Goal: Information Seeking & Learning: Learn about a topic

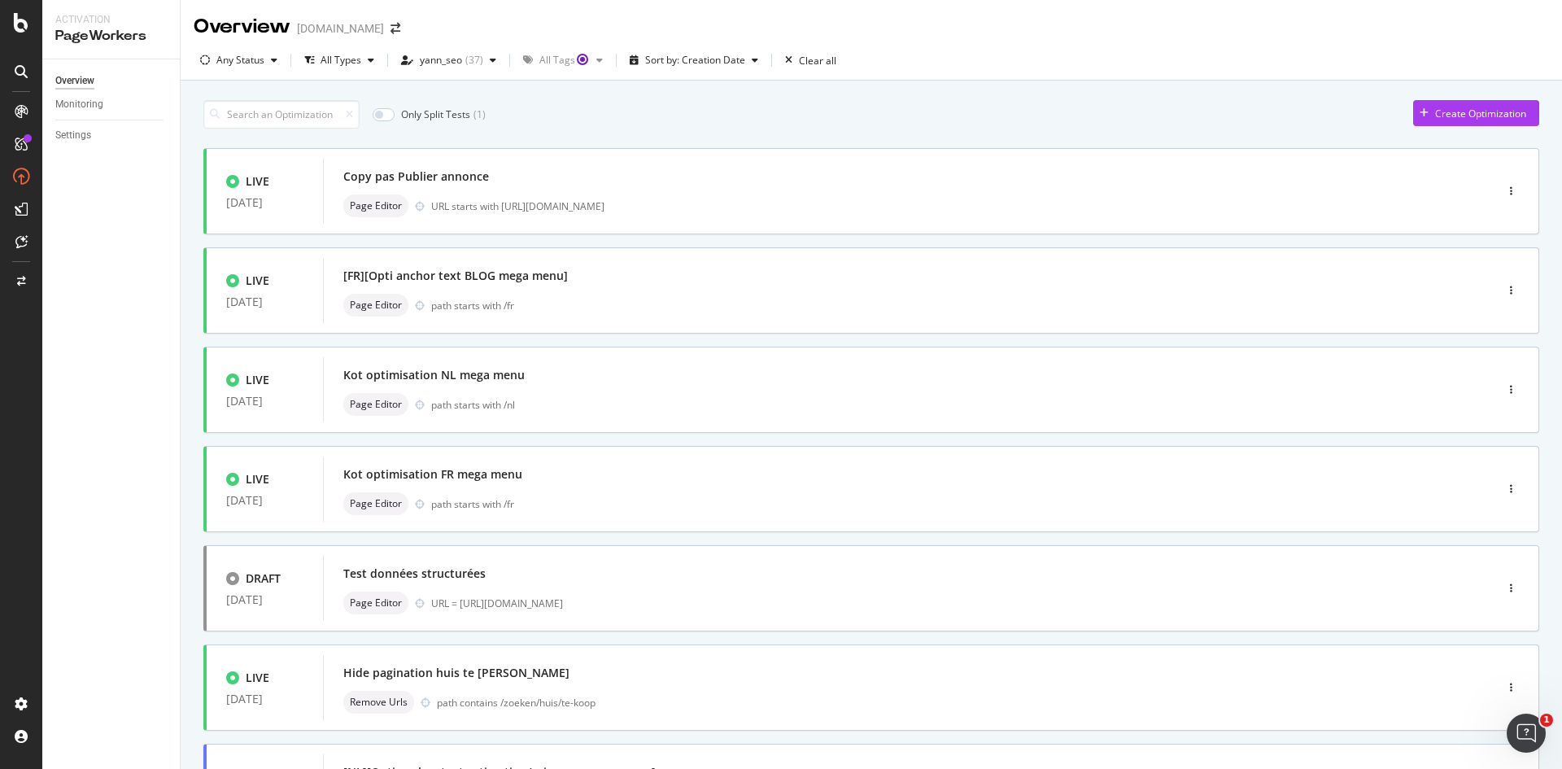
scroll to position [81, 0]
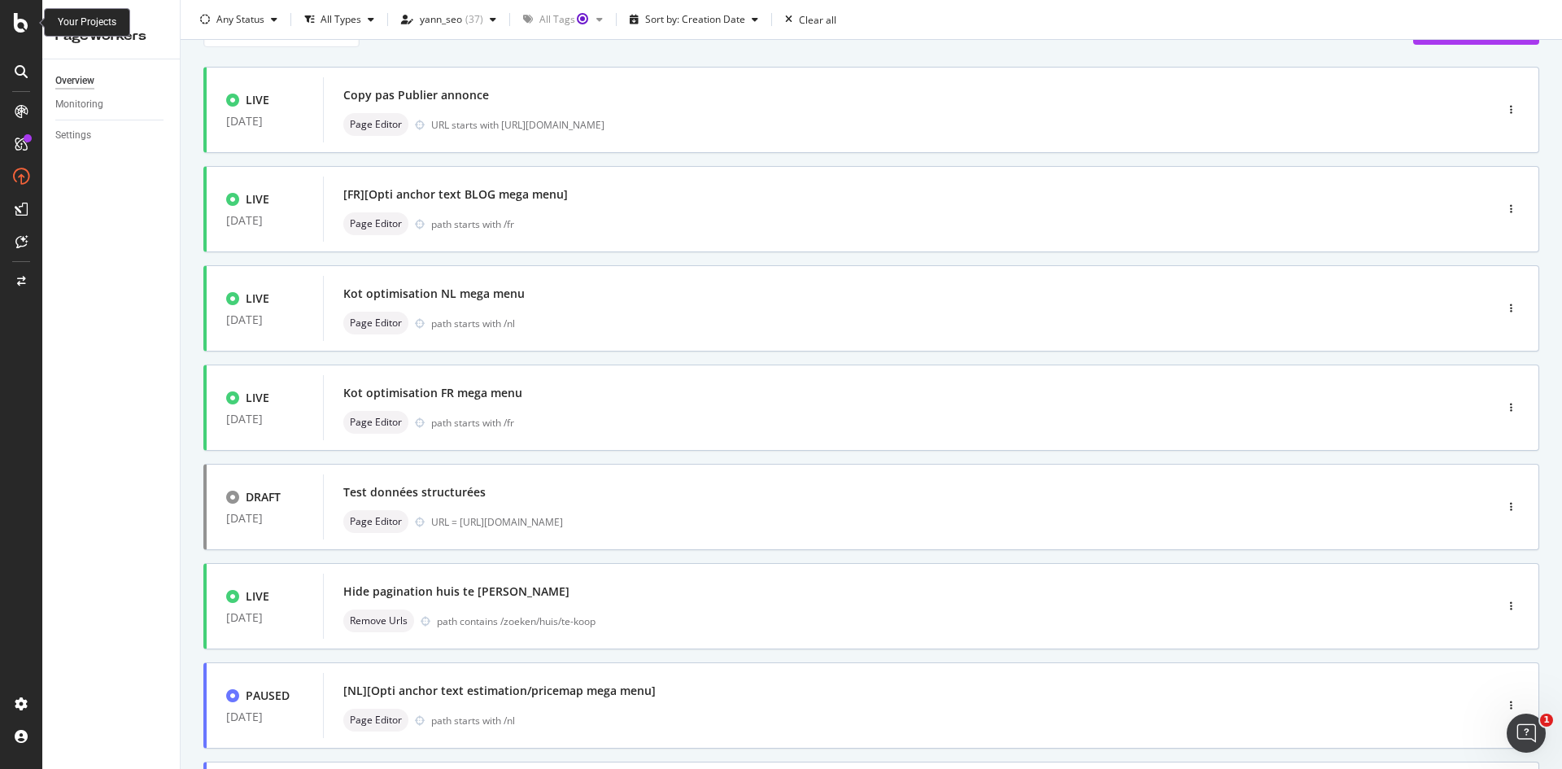
click at [23, 20] on icon at bounding box center [21, 23] width 15 height 20
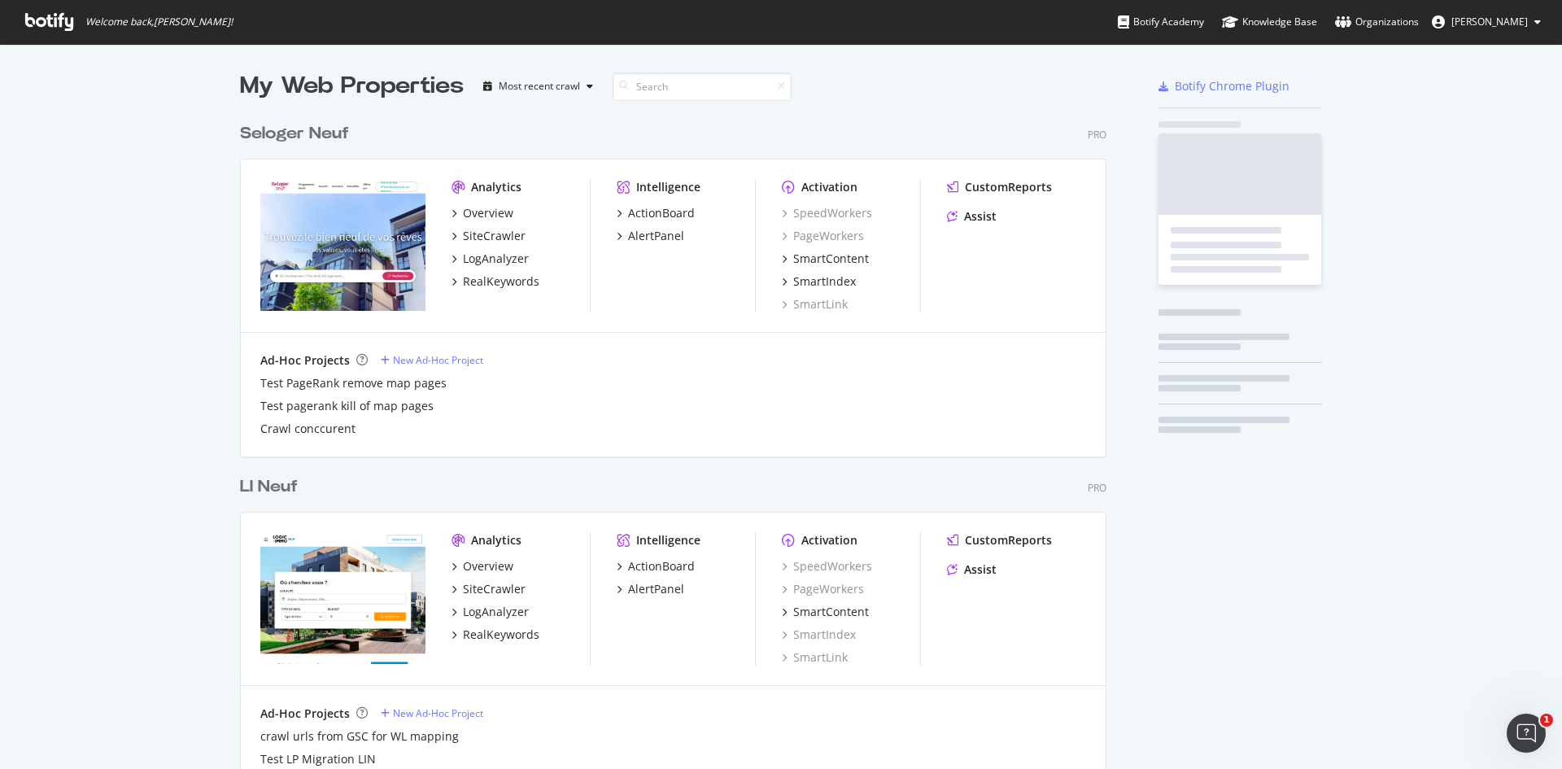
scroll to position [757, 1538]
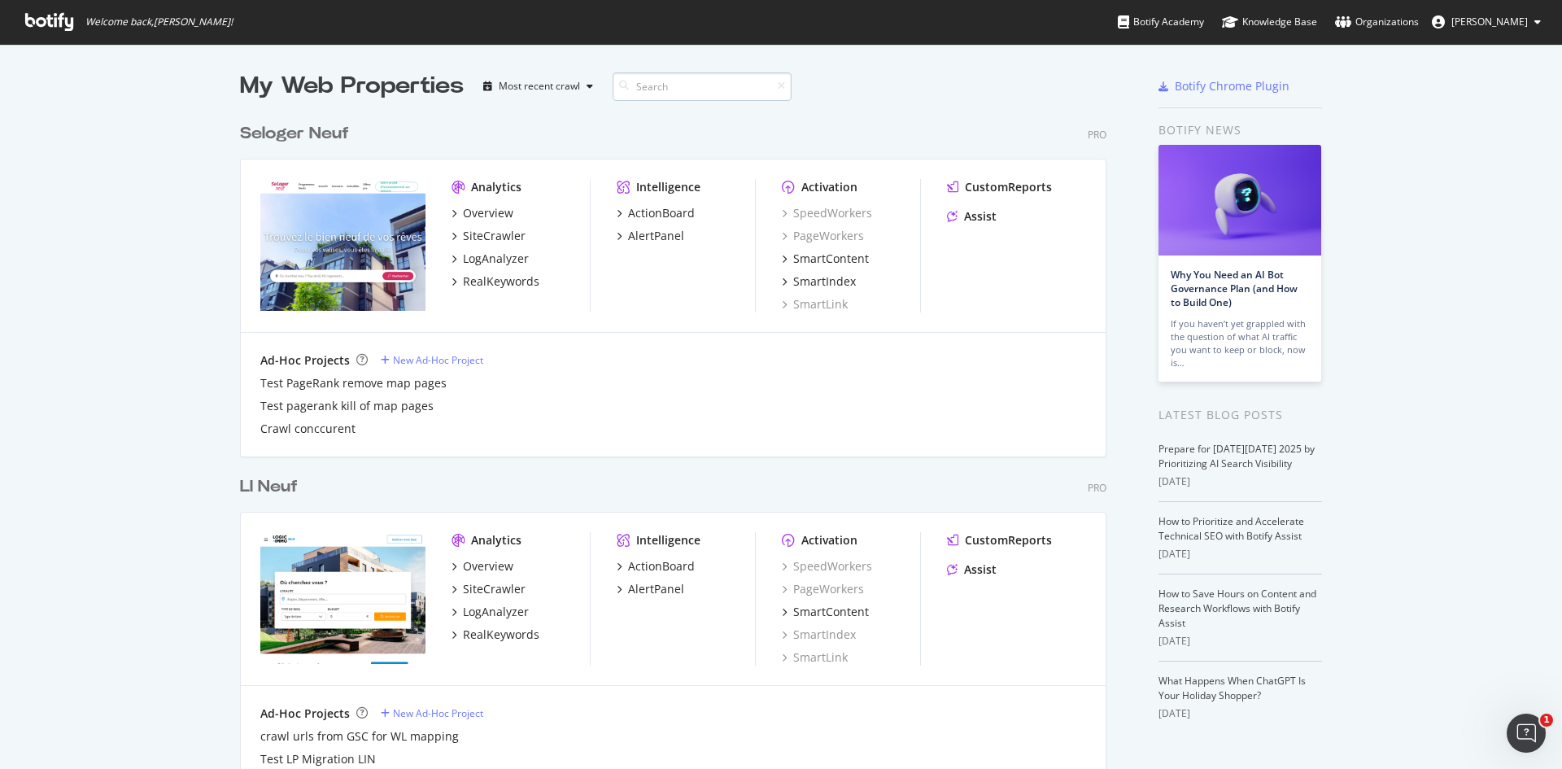
click at [648, 89] on input at bounding box center [702, 86] width 179 height 28
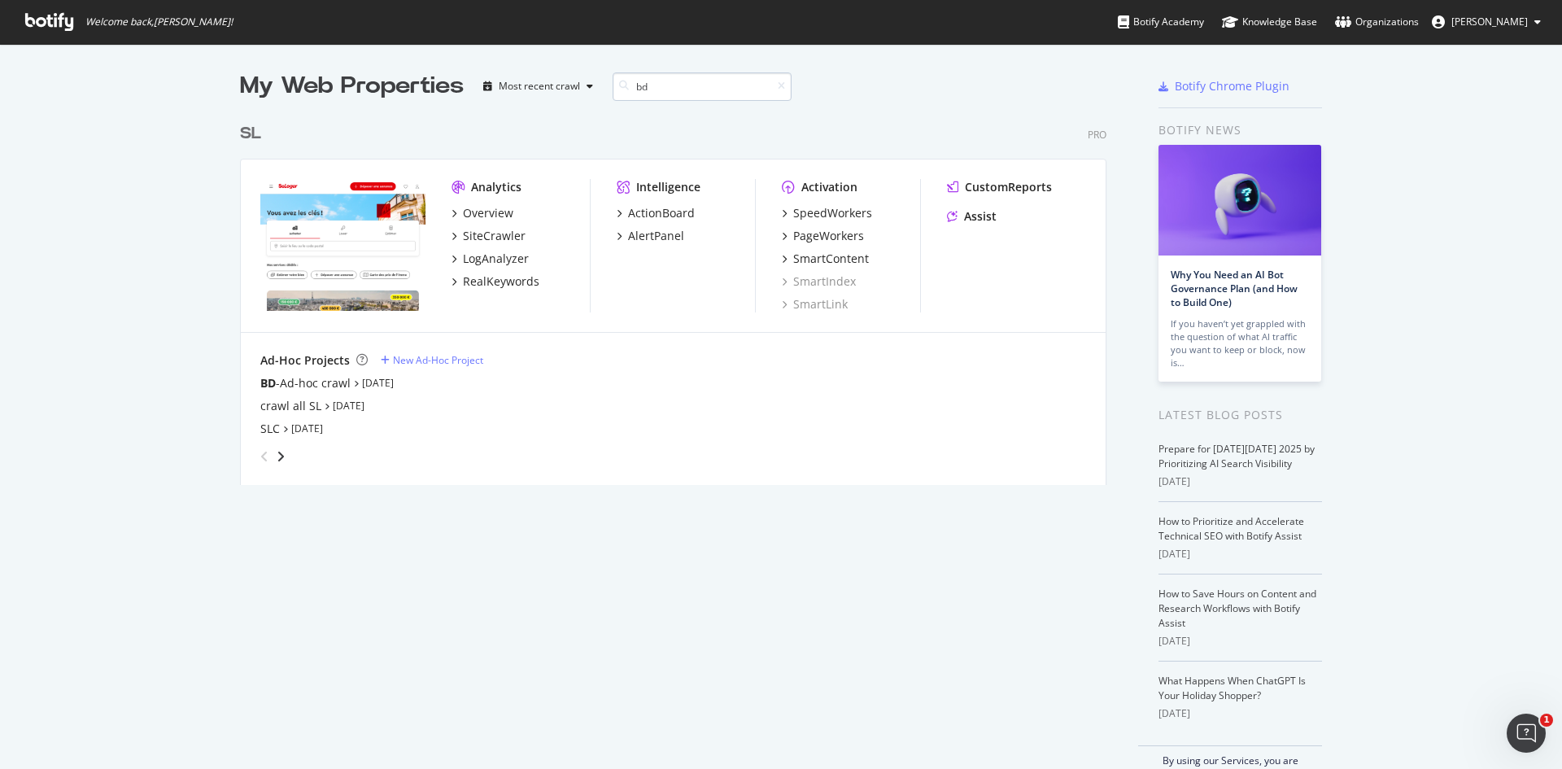
scroll to position [370, 867]
type input "bd"
click at [379, 386] on link "[DATE]" at bounding box center [378, 383] width 32 height 14
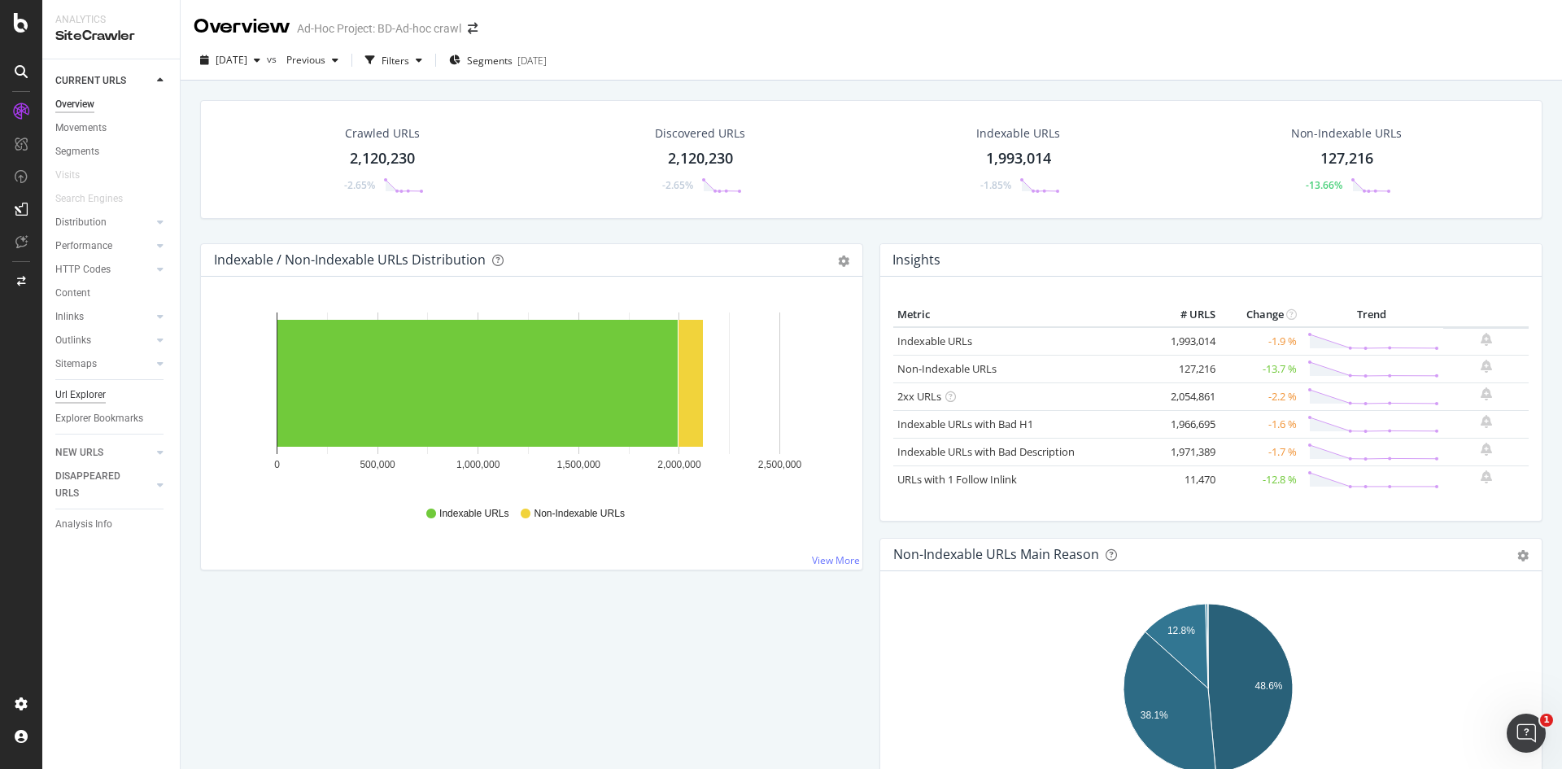
click at [88, 397] on div "Url Explorer" at bounding box center [80, 394] width 50 height 17
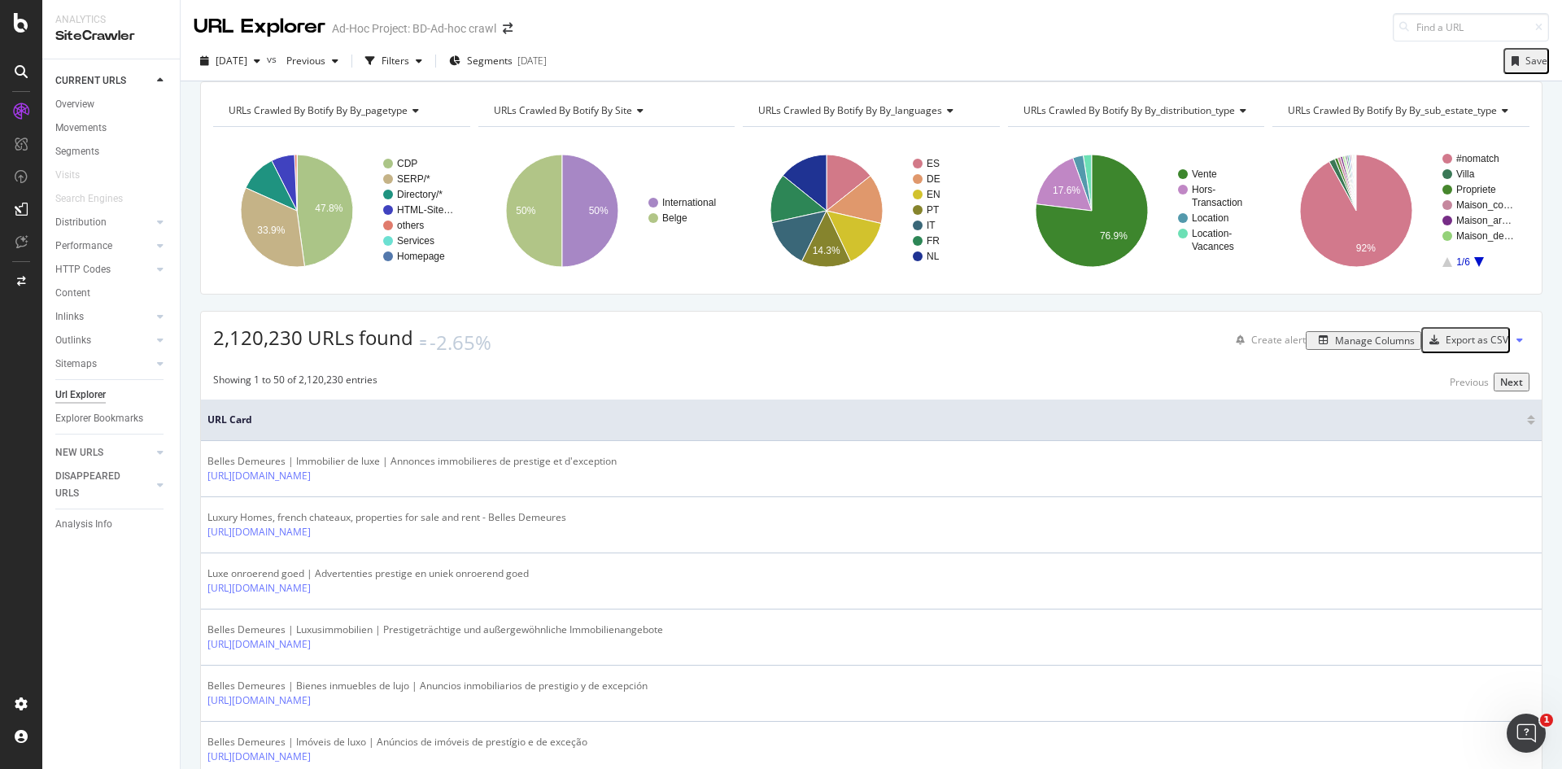
click at [398, 117] on span "URLs Crawled By Botify By by_pagetype" at bounding box center [318, 110] width 179 height 14
type input "pagi"
click at [331, 161] on span "URLs Crawled By Botify By by_pagination" at bounding box center [330, 153] width 184 height 16
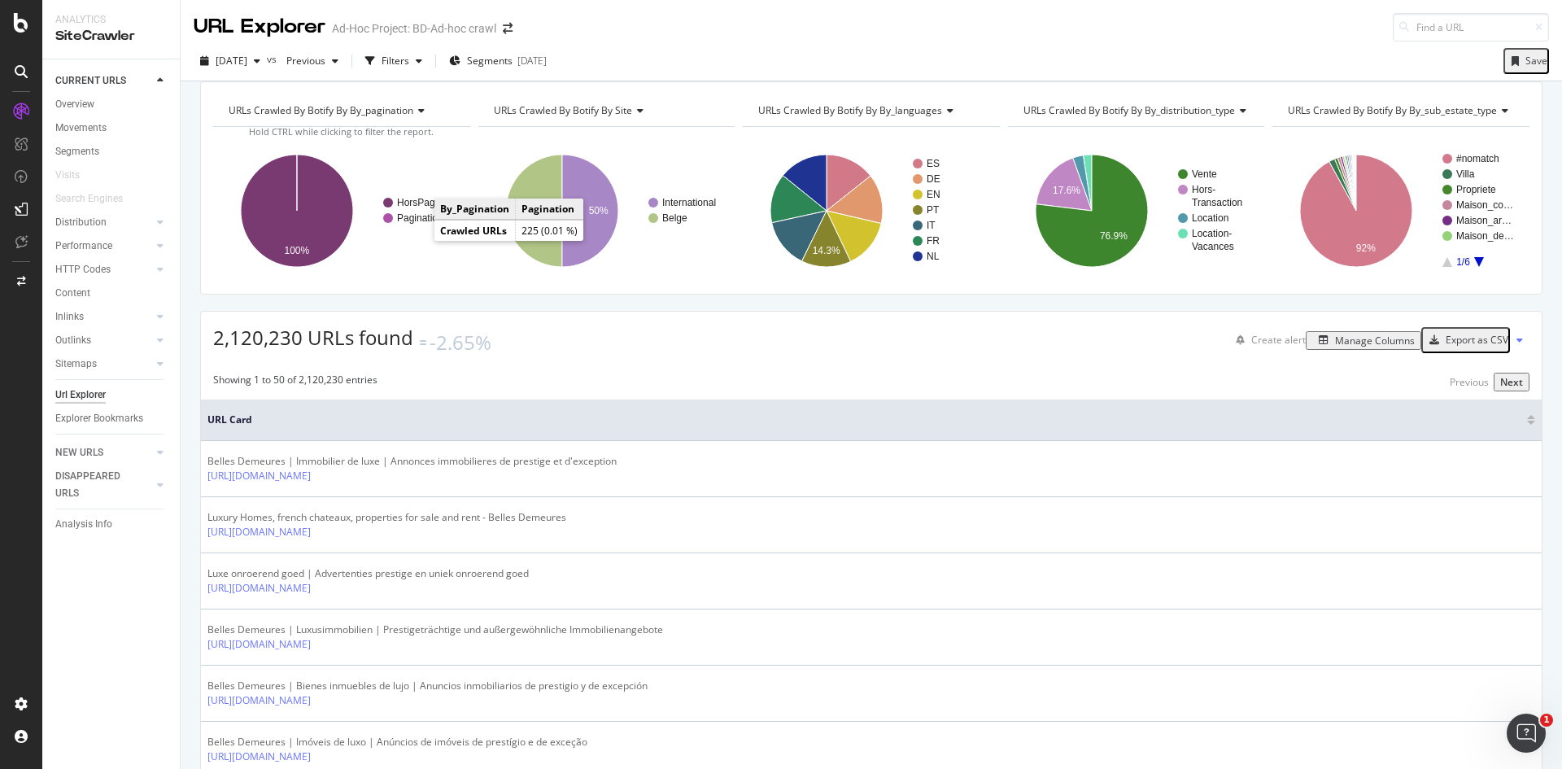
click at [419, 224] on text "Pagination" at bounding box center [420, 217] width 46 height 11
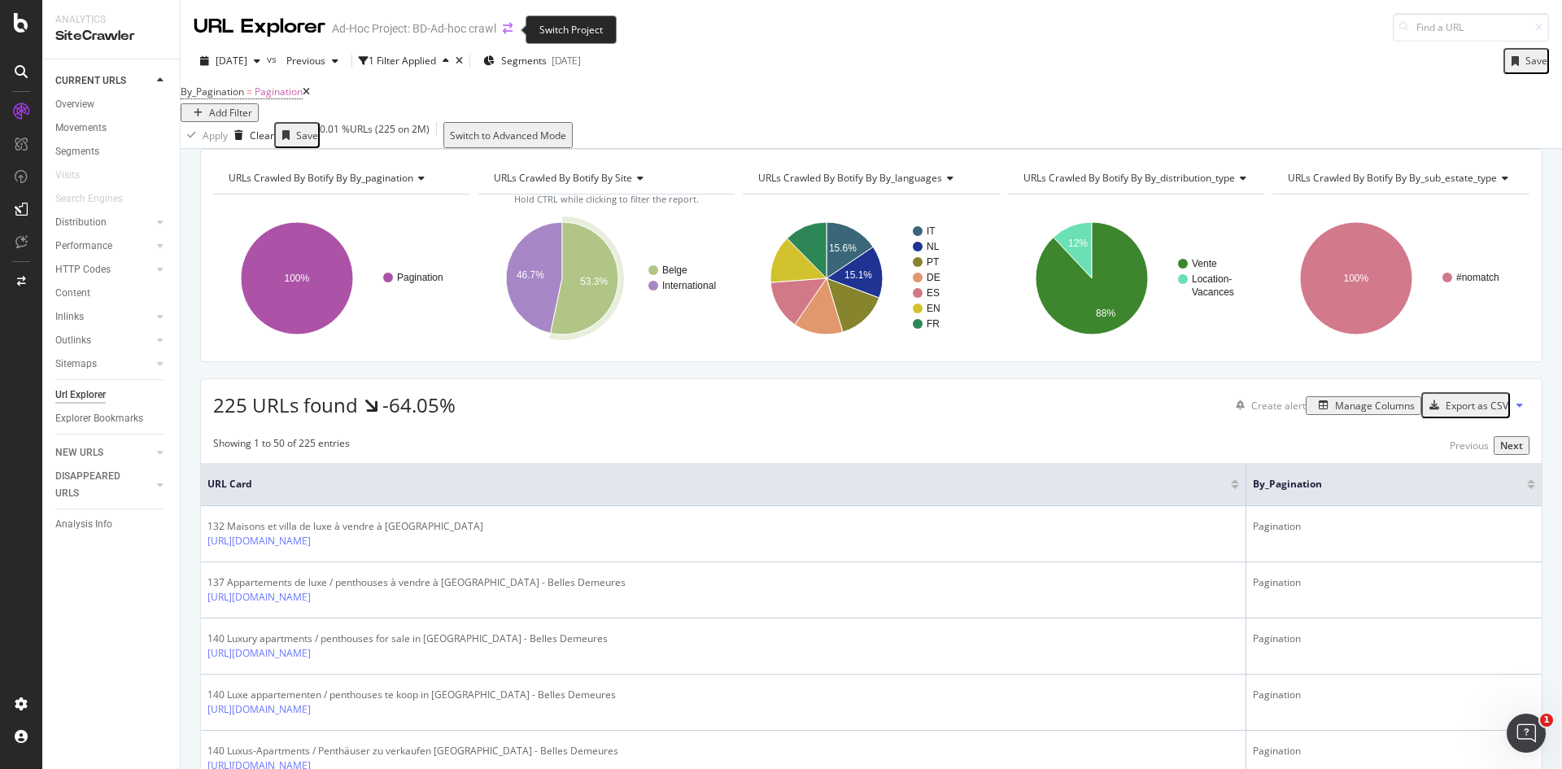
click at [503, 29] on icon "arrow-right-arrow-left" at bounding box center [508, 28] width 10 height 11
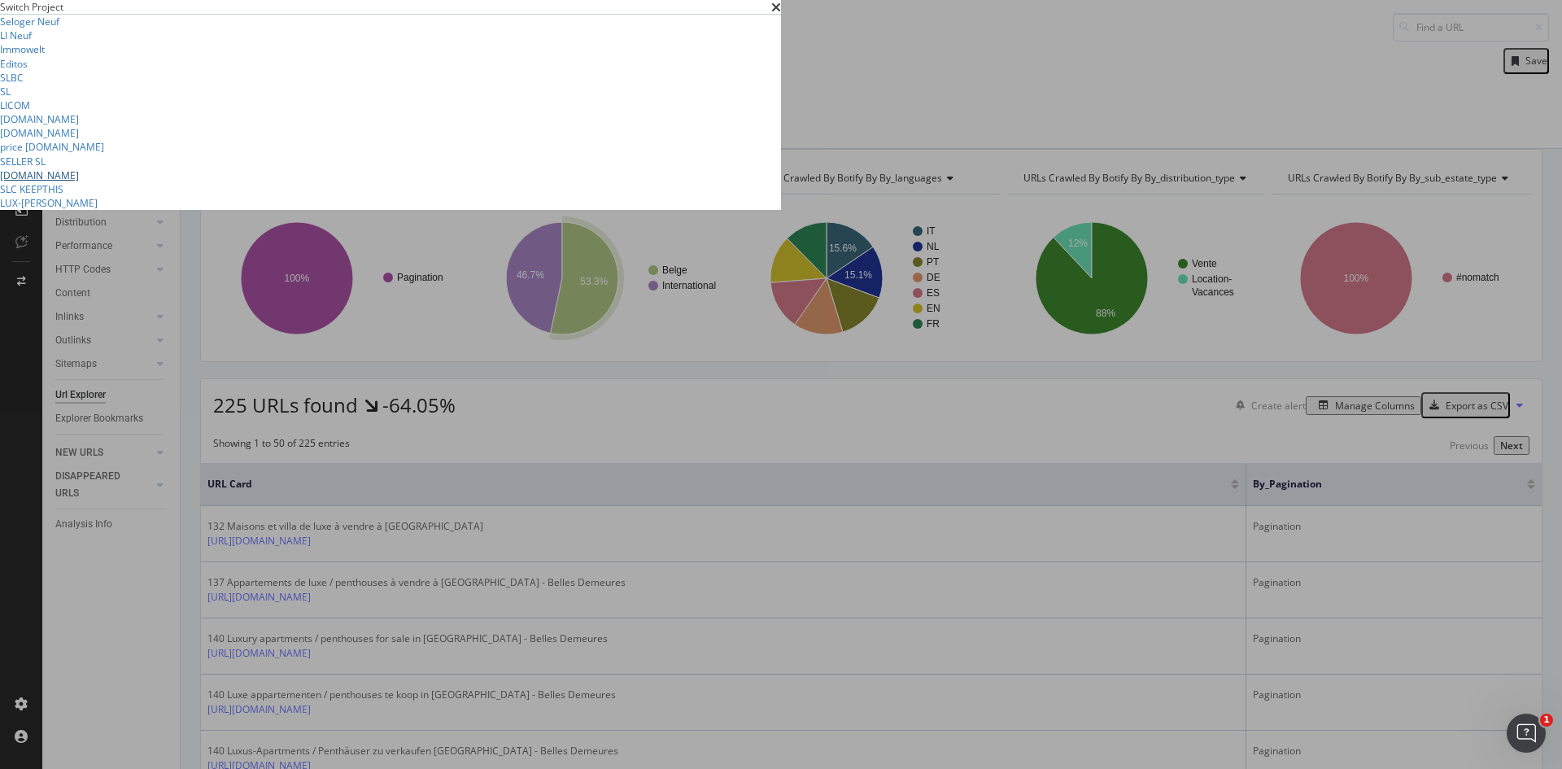
click at [79, 182] on link "[DOMAIN_NAME]" at bounding box center [39, 175] width 79 height 14
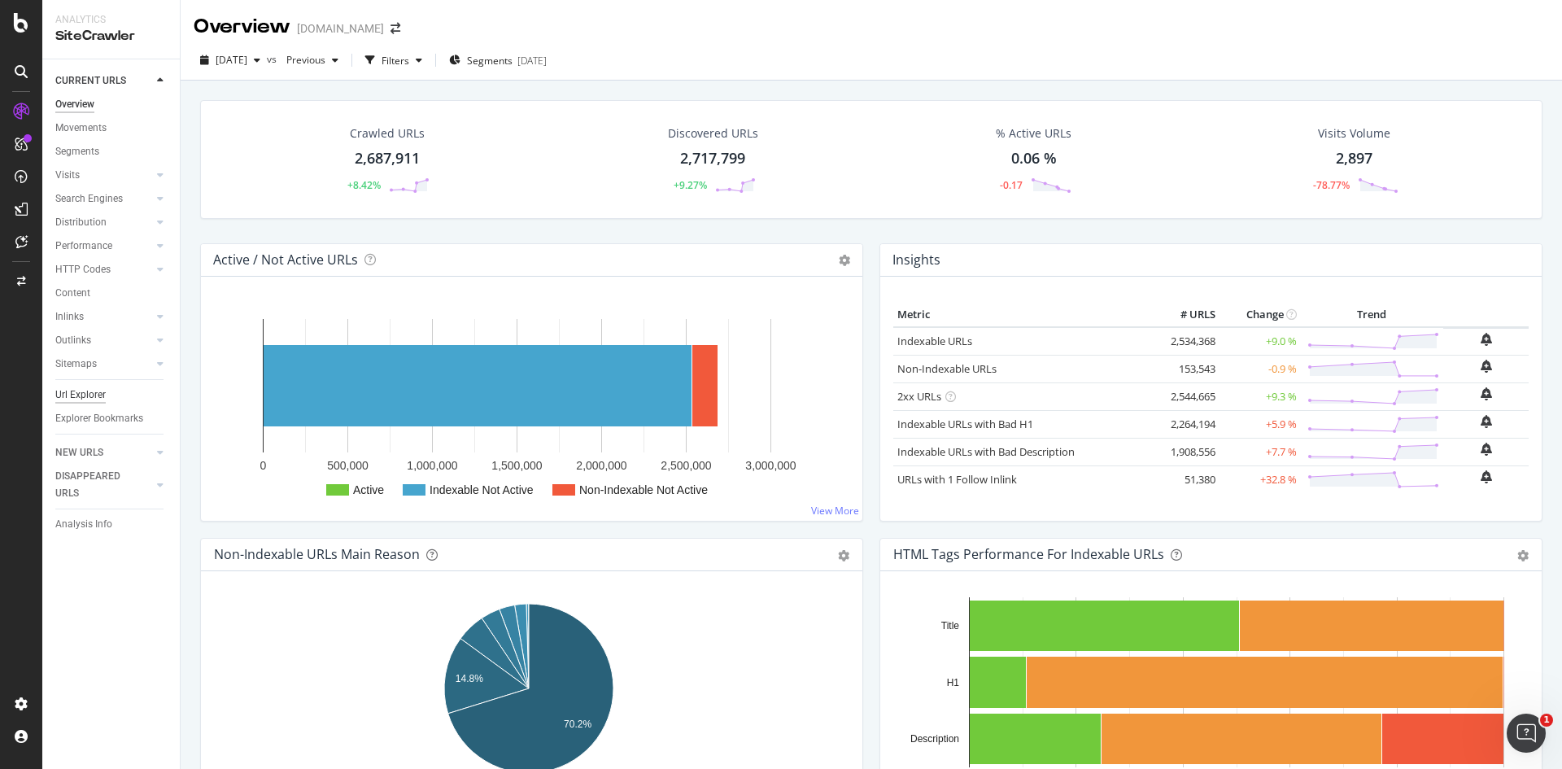
click at [94, 397] on div "Url Explorer" at bounding box center [80, 394] width 50 height 17
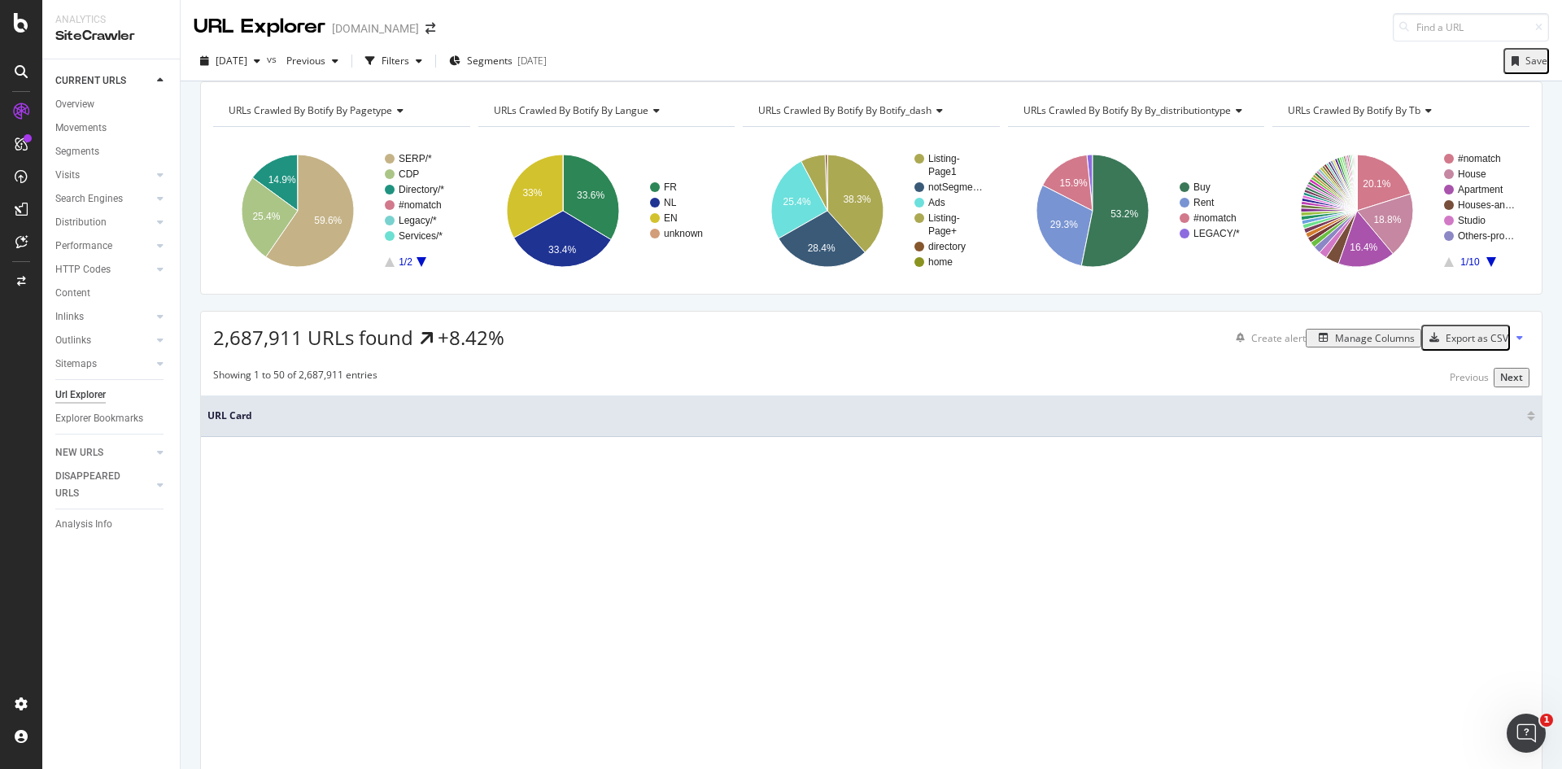
click at [400, 116] on icon at bounding box center [397, 111] width 11 height 10
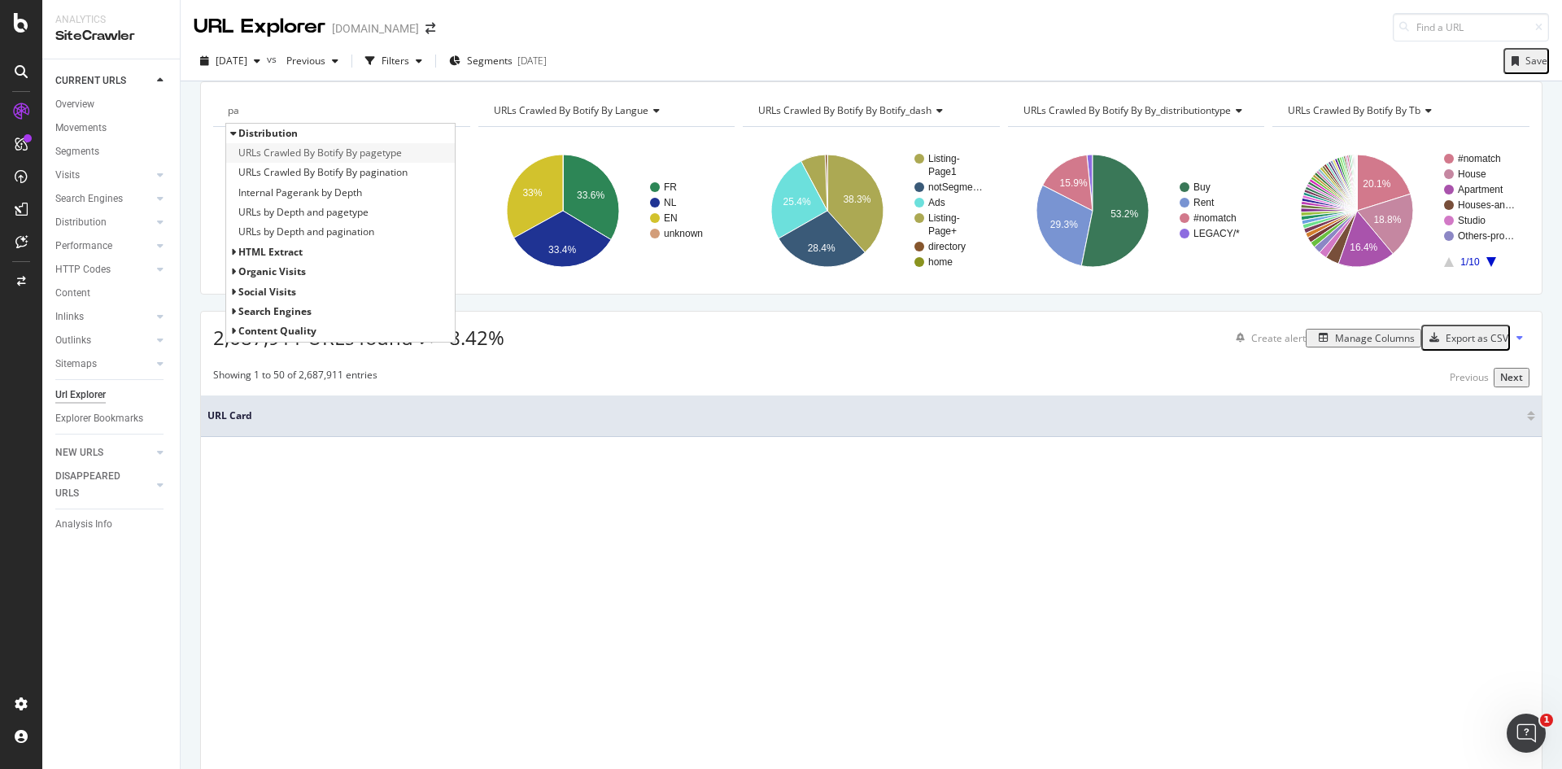
type input "pa"
click at [360, 161] on span "URLs Crawled By Botify By pagetype" at bounding box center [320, 153] width 164 height 16
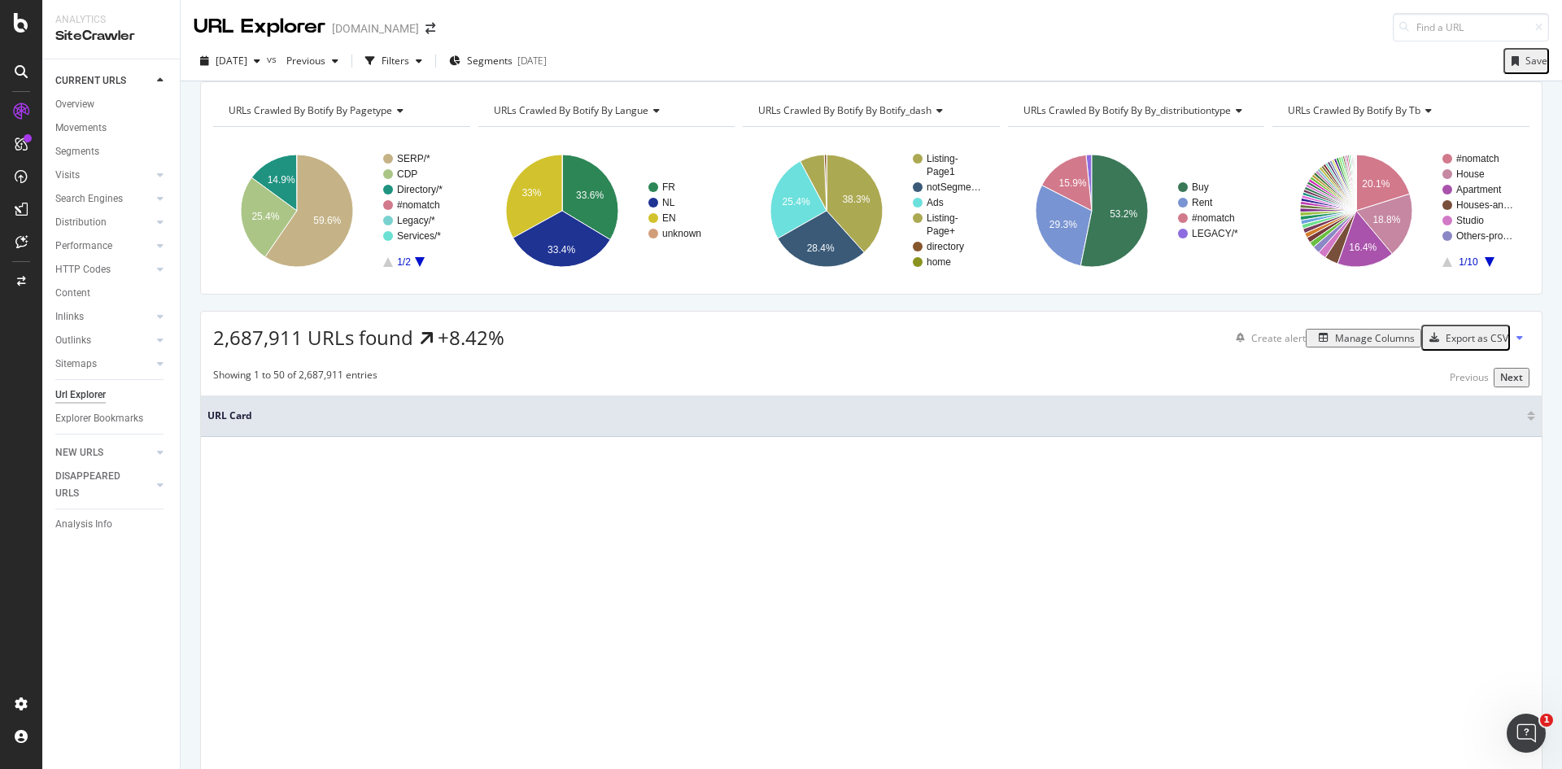
click at [394, 116] on icon at bounding box center [397, 111] width 11 height 10
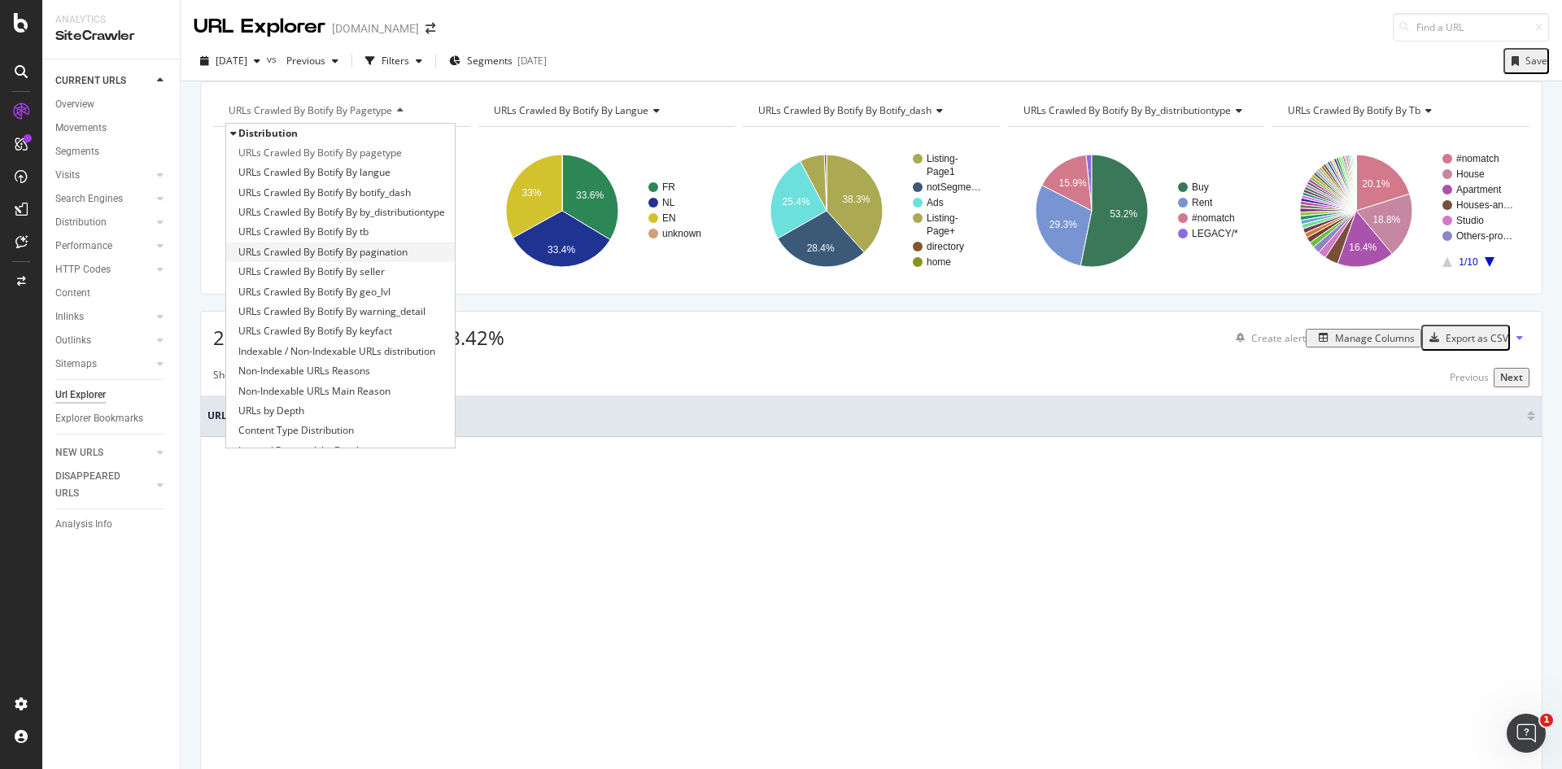
click at [389, 260] on span "URLs Crawled By Botify By pagination" at bounding box center [322, 252] width 169 height 16
